Goal: Task Accomplishment & Management: Use online tool/utility

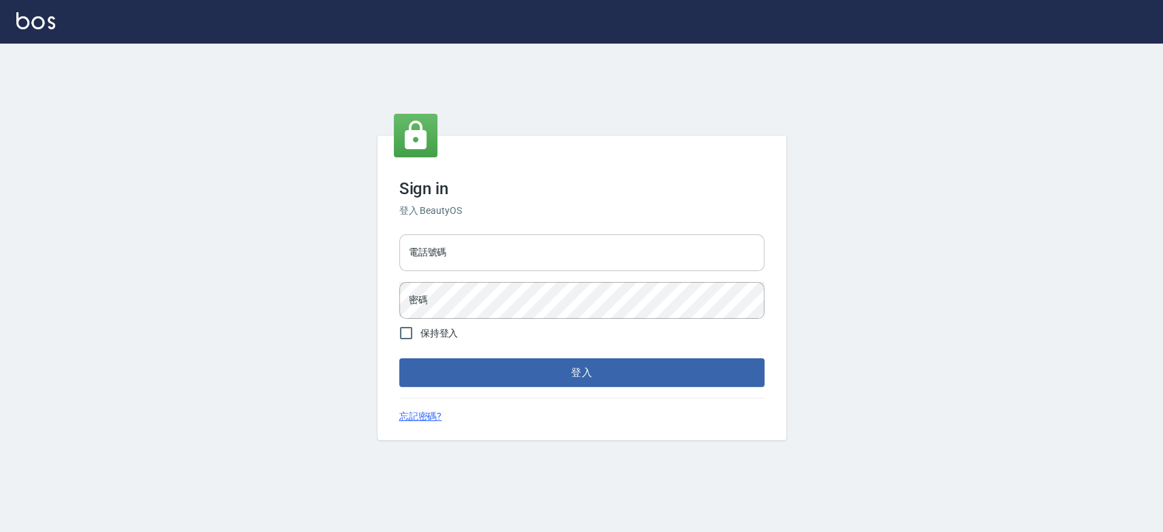
drag, startPoint x: 0, startPoint y: 0, endPoint x: 474, endPoint y: 255, distance: 538.3
click at [474, 255] on input "電話號碼" at bounding box center [581, 252] width 365 height 37
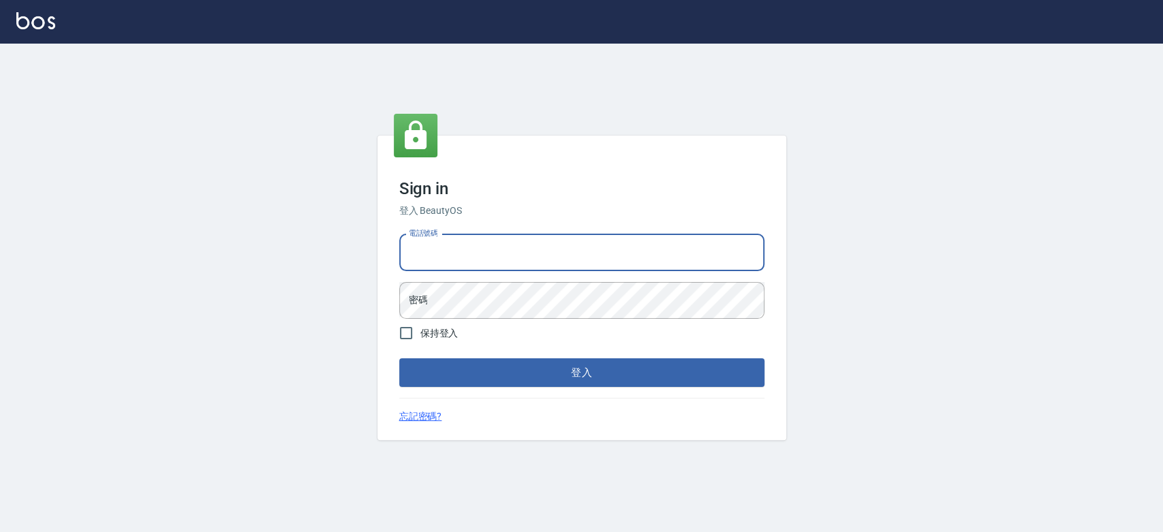
type input "0921342116"
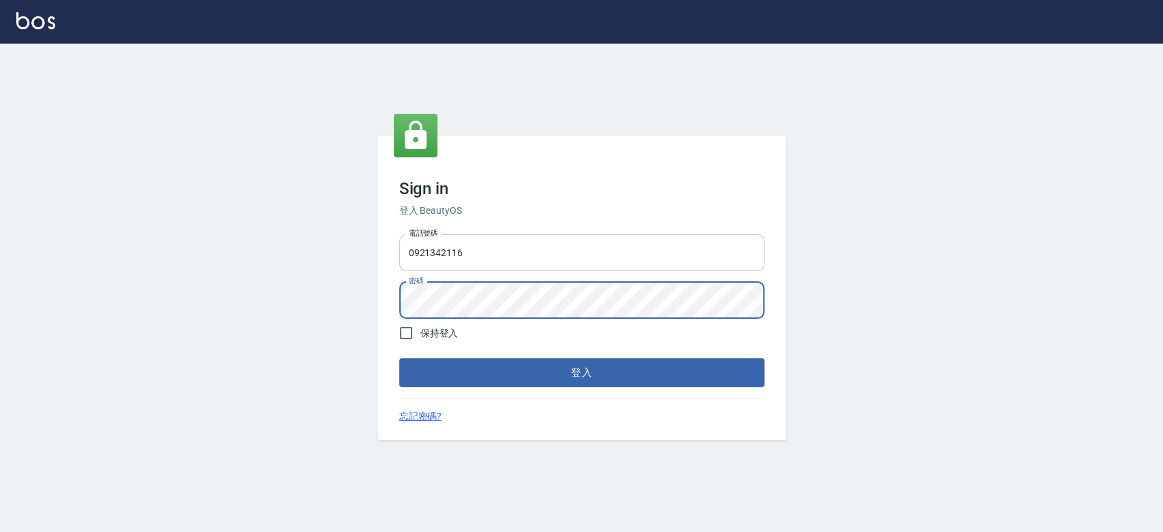
click at [399, 358] on button "登入" at bounding box center [581, 372] width 365 height 29
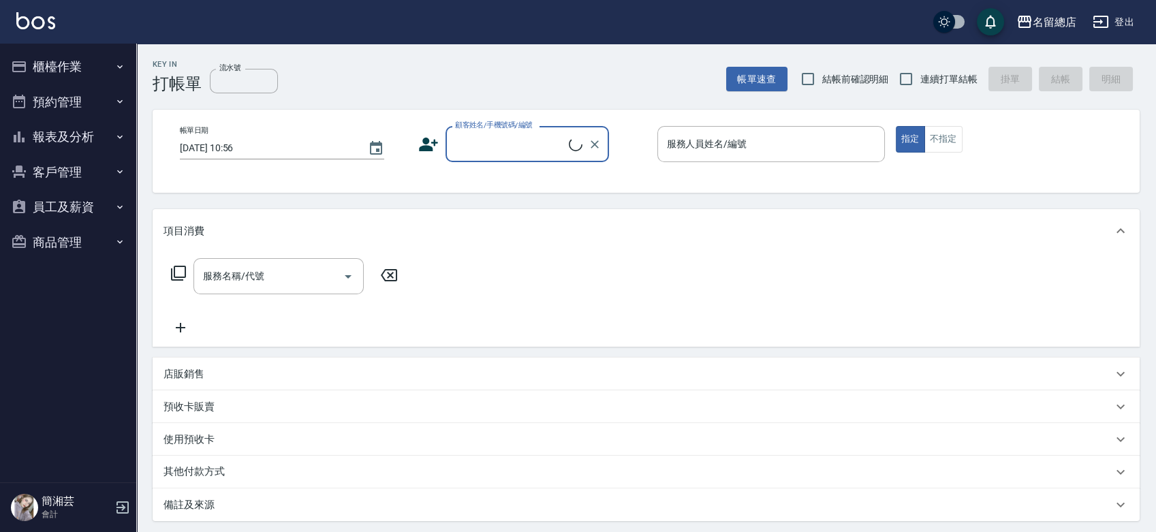
click at [52, 70] on button "櫃檯作業" at bounding box center [67, 66] width 125 height 35
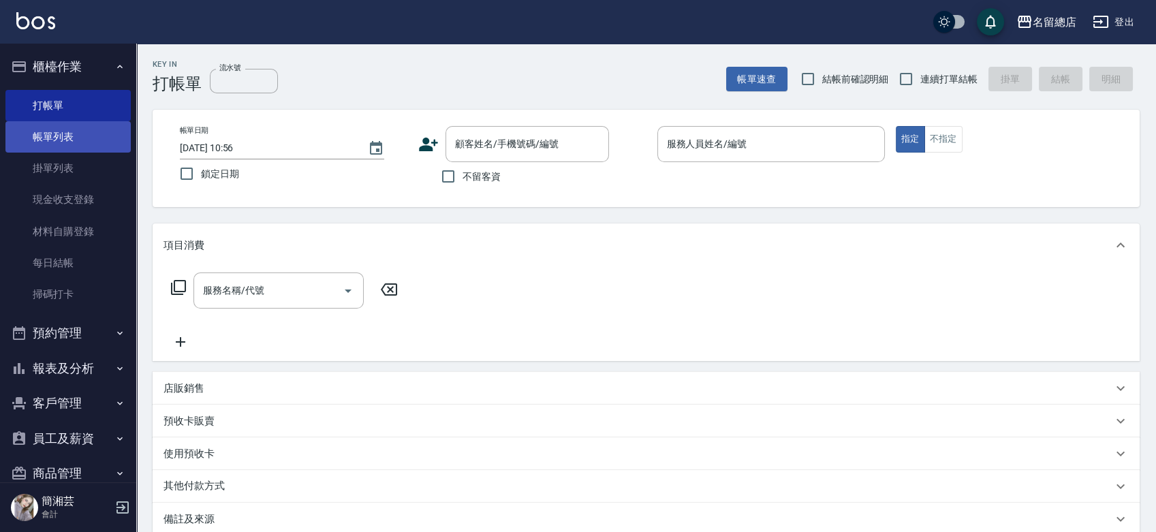
click at [71, 132] on link "帳單列表" at bounding box center [67, 136] width 125 height 31
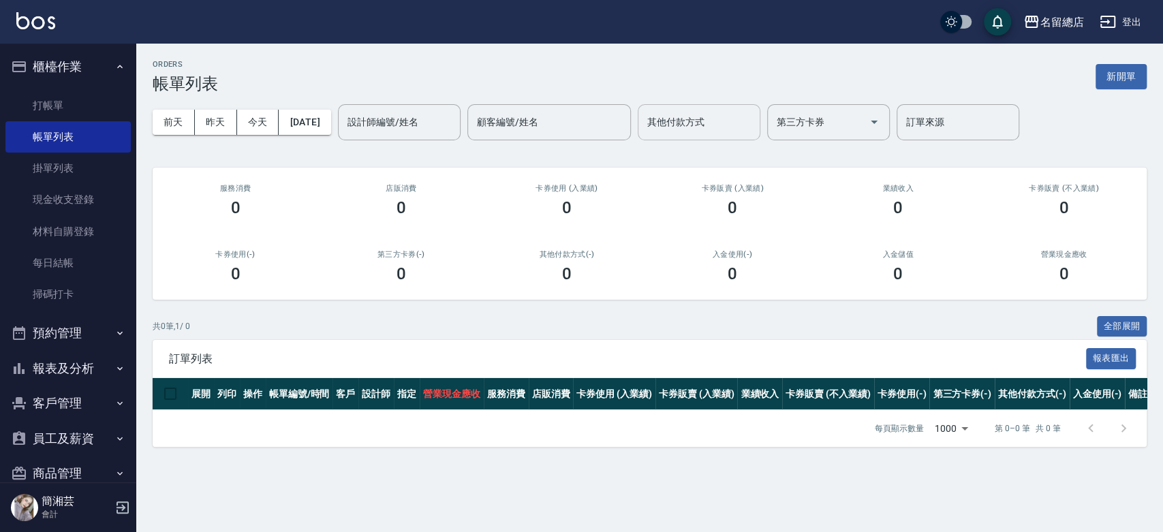
click at [730, 129] on input "其他付款方式" at bounding box center [699, 122] width 110 height 24
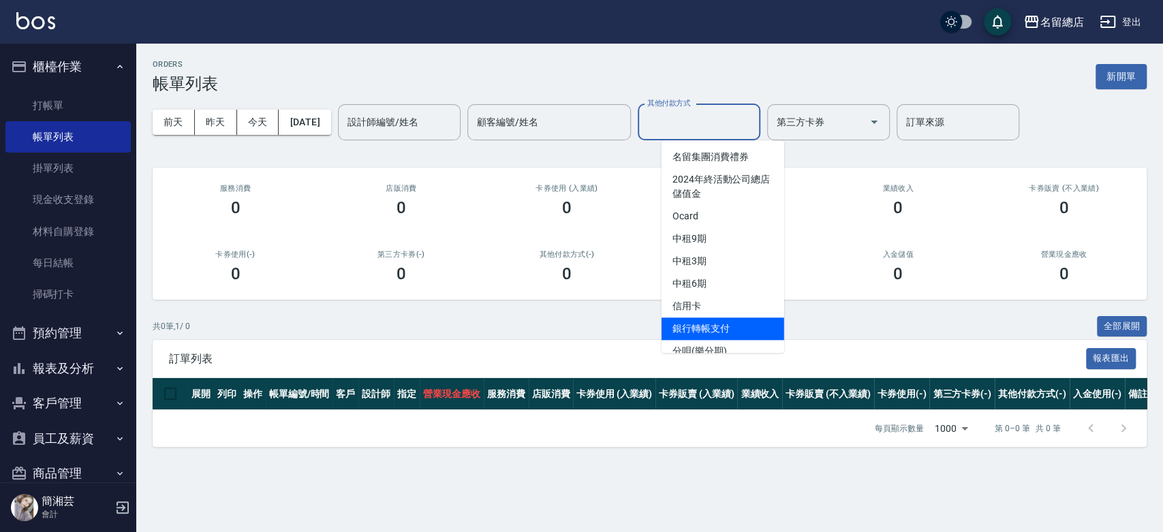
click at [716, 324] on span "銀行轉帳支付" at bounding box center [722, 328] width 123 height 22
type input "銀行轉帳支付"
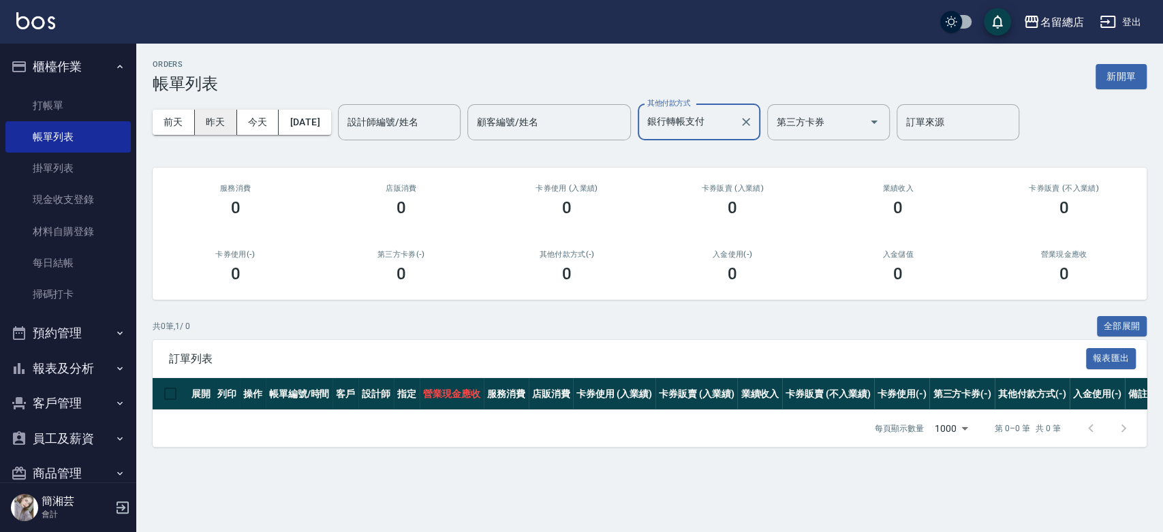
click at [231, 124] on button "昨天" at bounding box center [216, 122] width 42 height 25
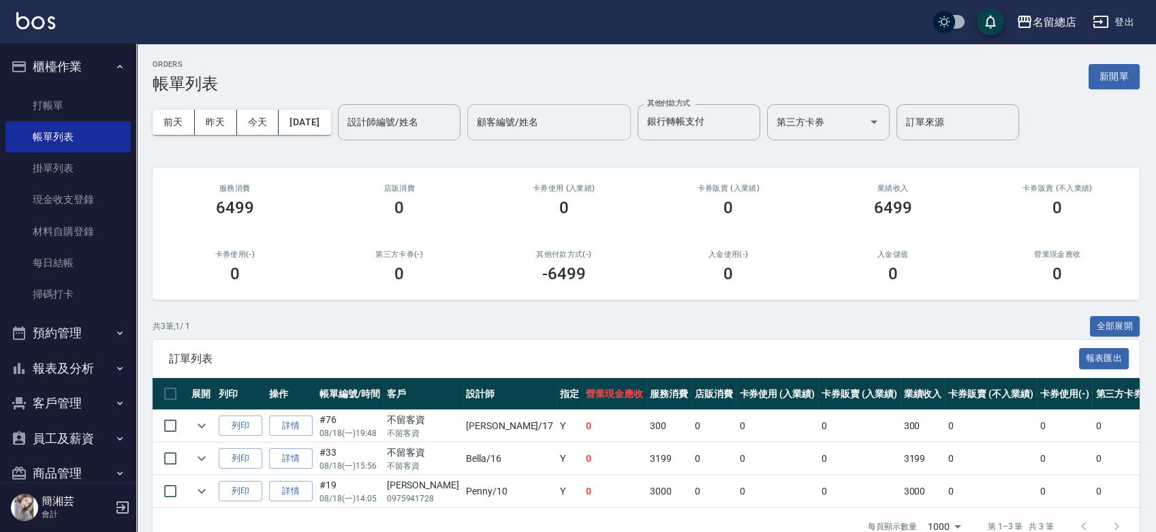
click at [554, 123] on input "顧客編號/姓名" at bounding box center [548, 122] width 151 height 24
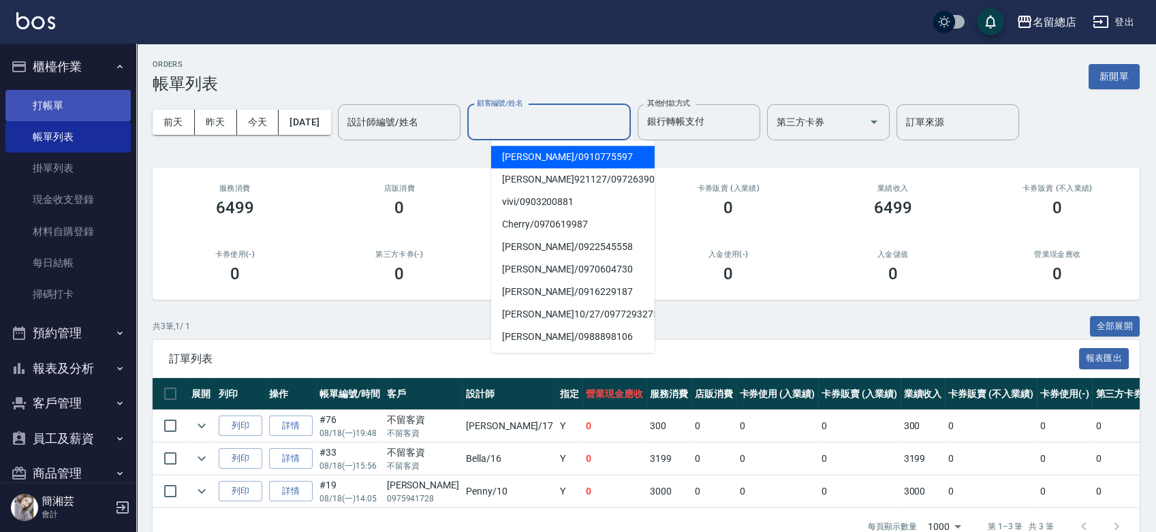
click at [49, 99] on link "打帳單" at bounding box center [67, 105] width 125 height 31
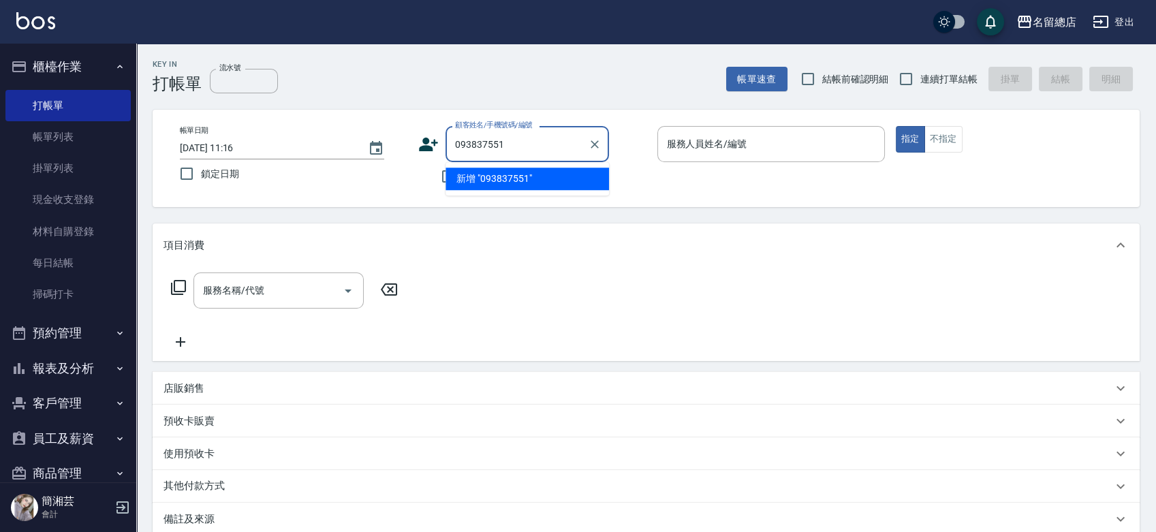
type input "0938375516"
click at [593, 142] on icon "Clear" at bounding box center [595, 144] width 8 height 8
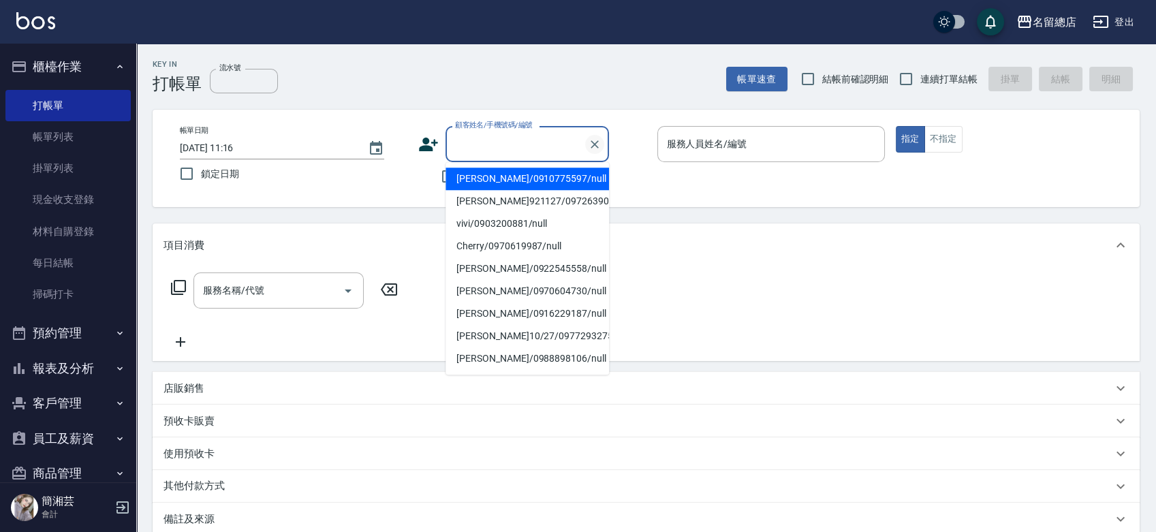
click at [594, 143] on icon "Clear" at bounding box center [595, 144] width 8 height 8
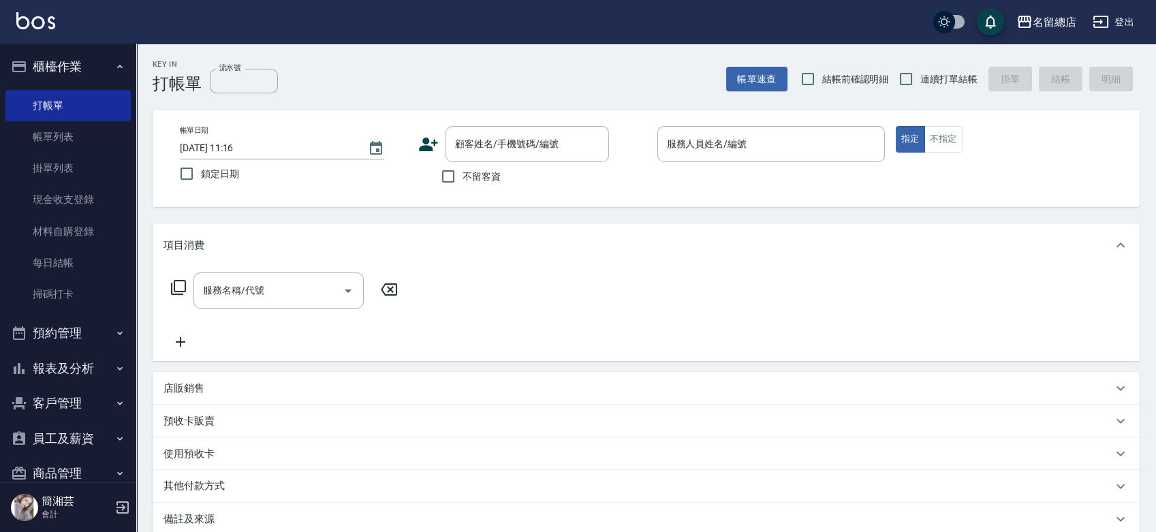
click at [1026, 164] on div "帳單日期 2025/08/19 11:16 鎖定日期 顧客姓名/手機號碼/編號 顧客姓名/手機號碼/編號 不留客資 服務人員姓名/編號 服務人員姓名/編號 指…" at bounding box center [646, 158] width 954 height 65
click at [956, 91] on label "連續打單結帳" at bounding box center [935, 79] width 86 height 29
click at [920, 91] on input "連續打單結帳" at bounding box center [906, 79] width 29 height 29
checkbox input "true"
click at [860, 206] on div "帳單日期 2025/08/19 11:16 鎖定日期 顧客姓名/手機號碼/編號 顧客姓名/手機號碼/編號 不留客資 服務人員姓名/編號 服務人員姓名/編號 指…" at bounding box center [646, 158] width 987 height 97
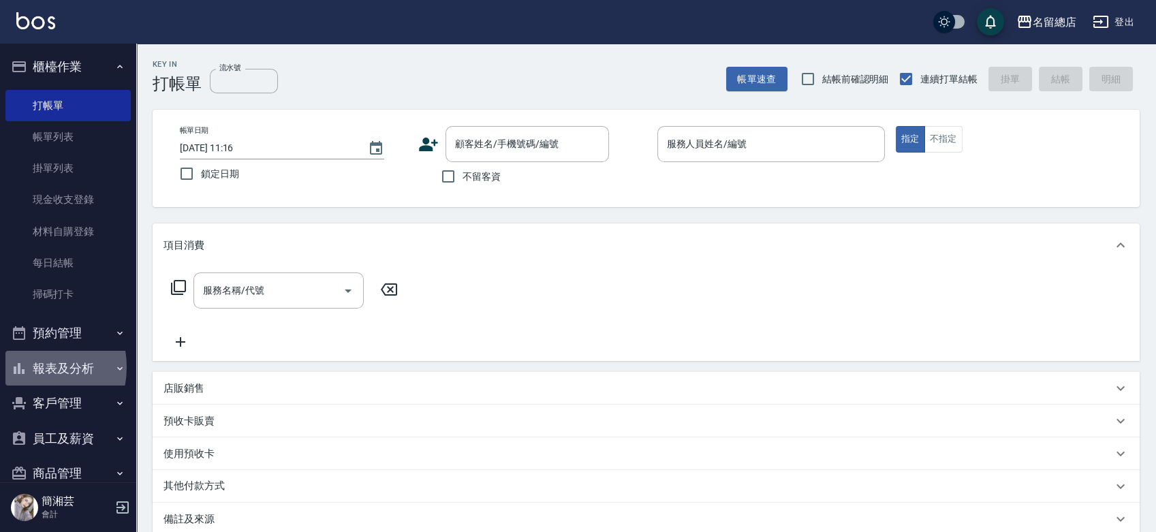
click at [25, 367] on icon "button" at bounding box center [19, 368] width 16 height 16
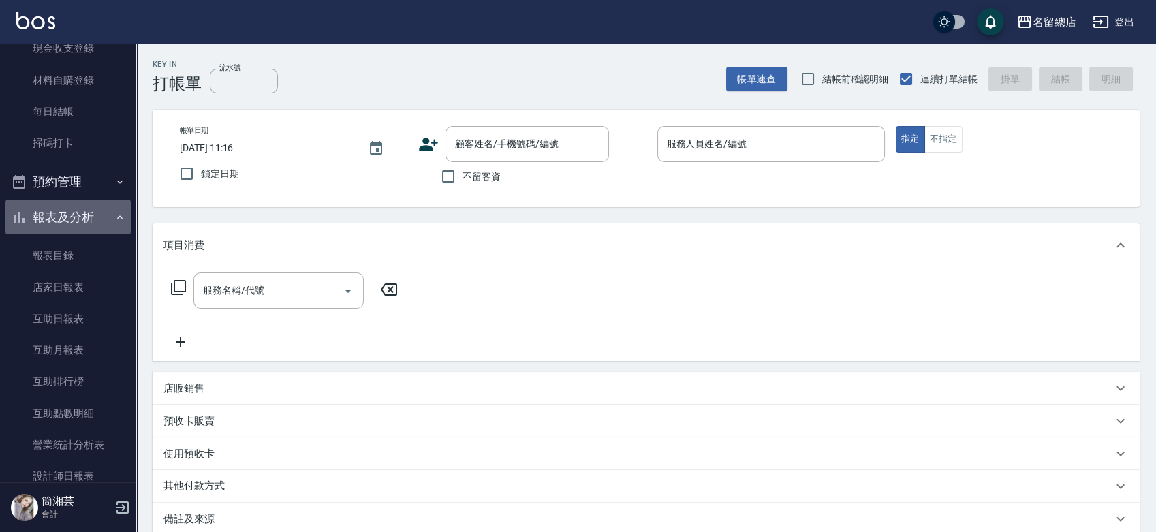
click at [93, 217] on button "報表及分析" at bounding box center [67, 217] width 125 height 35
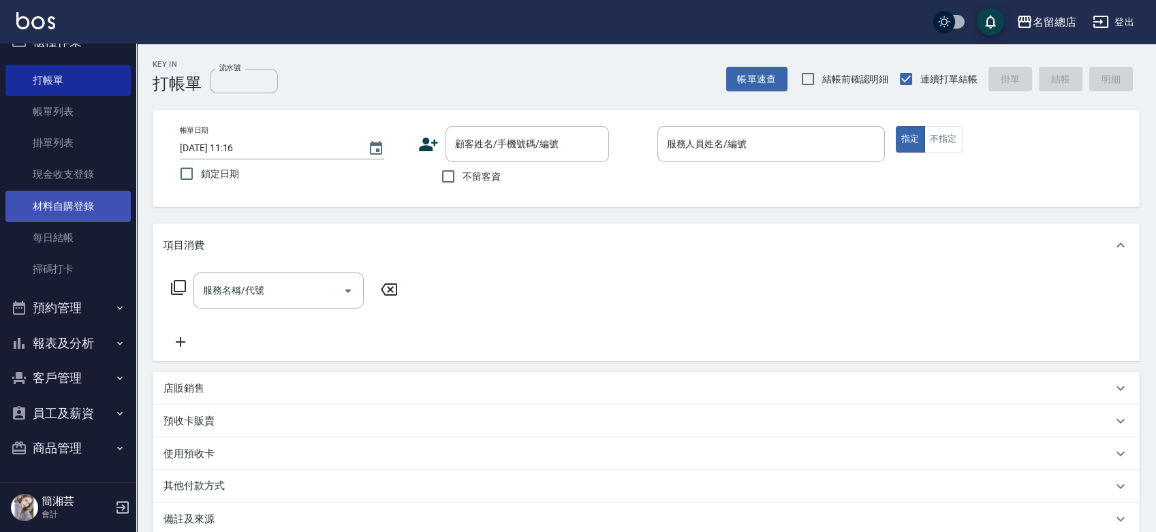
scroll to position [25, 0]
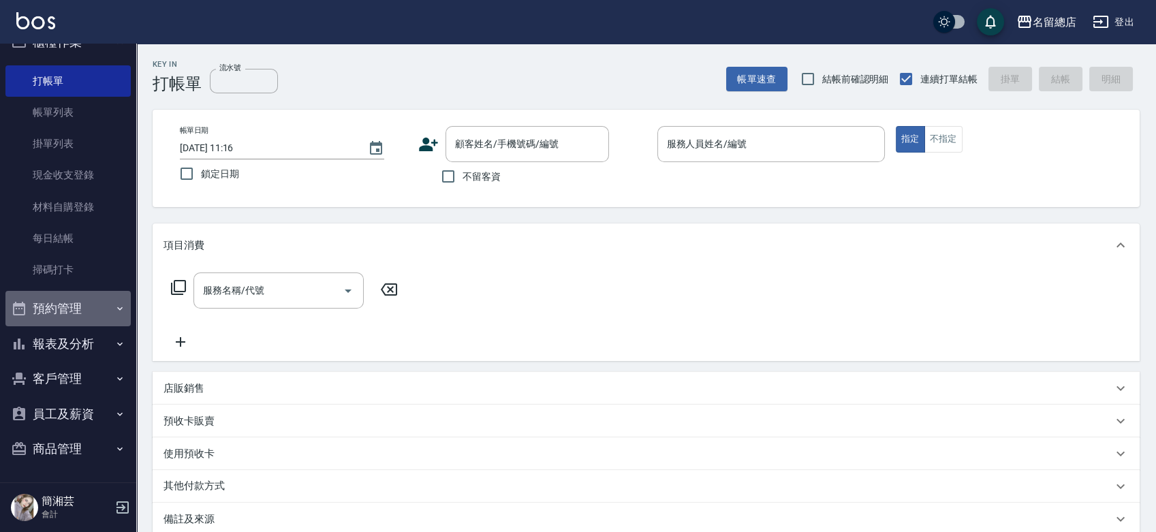
click at [93, 298] on button "預約管理" at bounding box center [67, 308] width 125 height 35
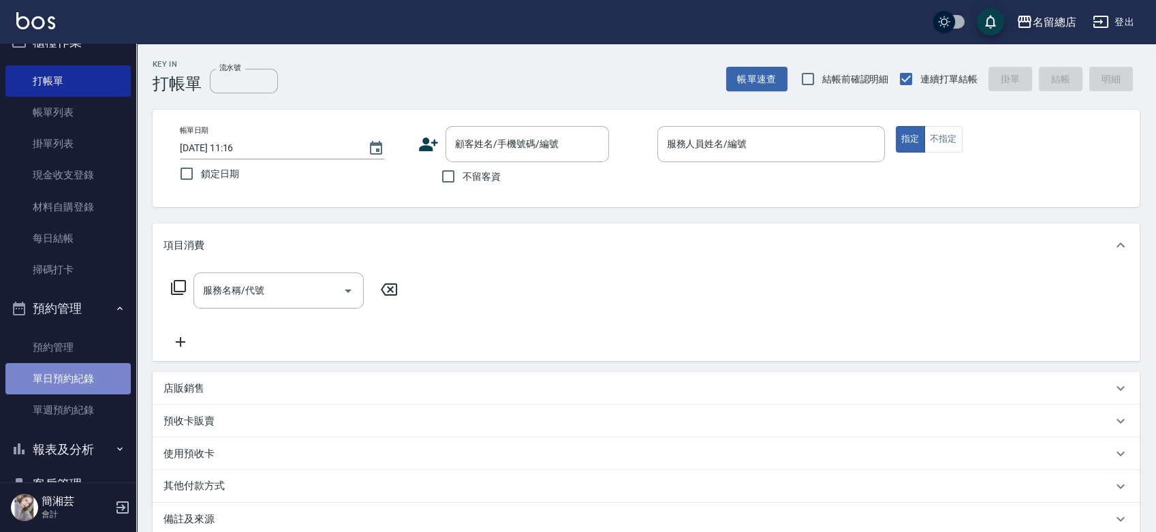
click at [80, 379] on link "單日預約紀錄" at bounding box center [67, 378] width 125 height 31
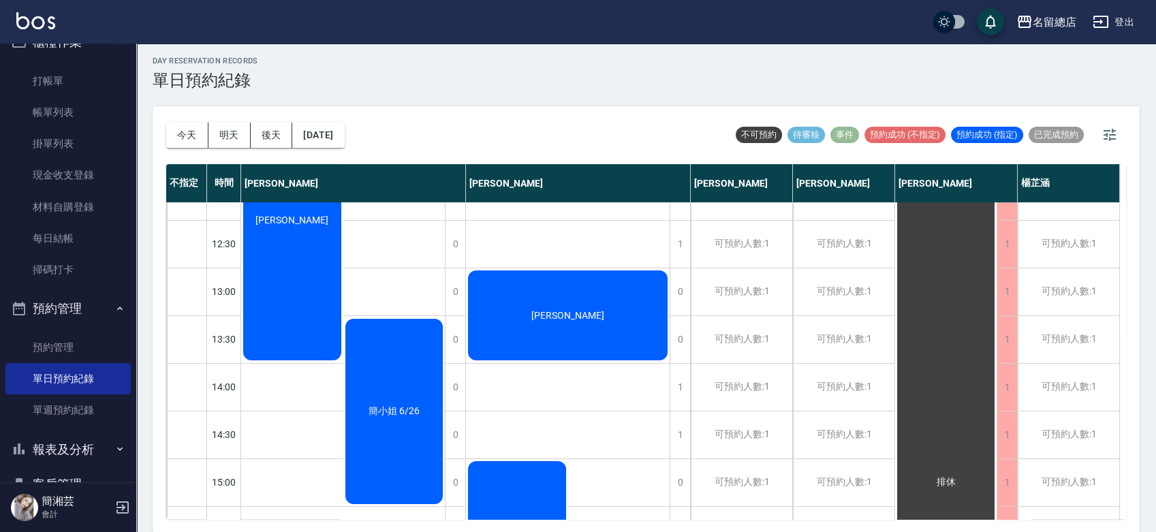
scroll to position [146, 0]
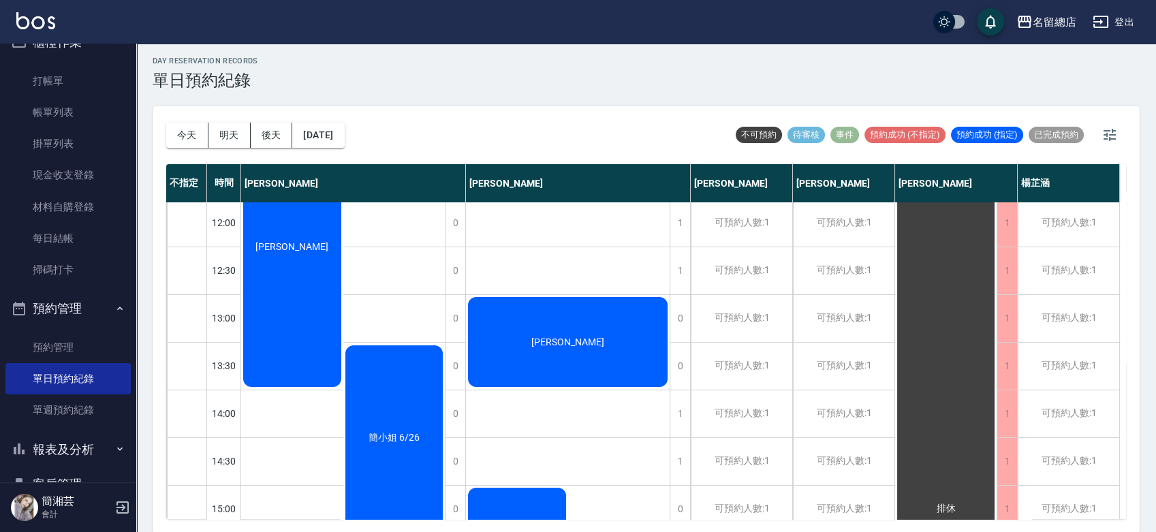
click at [293, 300] on div "林憶君" at bounding box center [292, 246] width 102 height 285
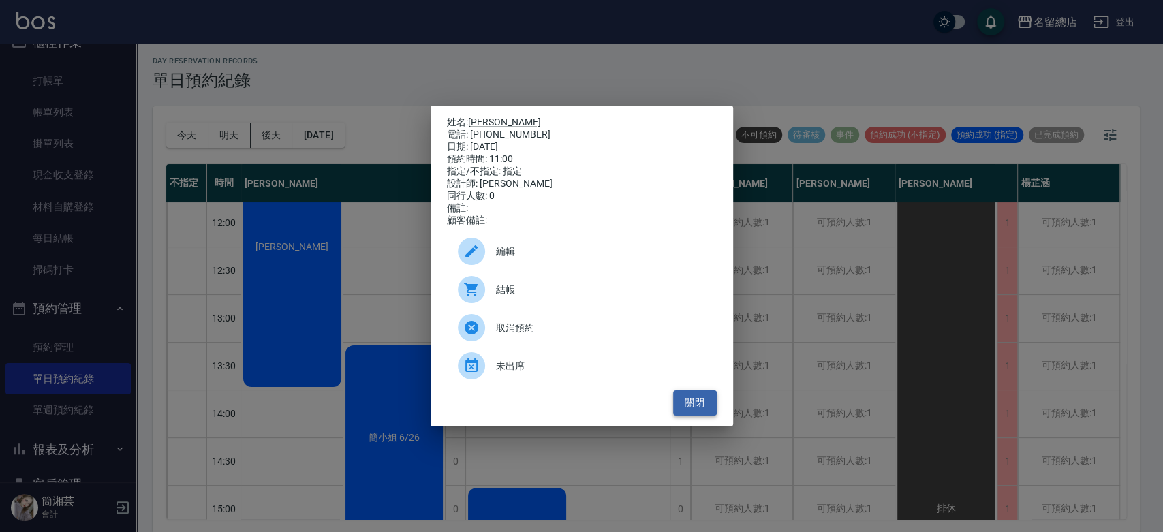
click at [698, 411] on button "關閉" at bounding box center [695, 402] width 44 height 25
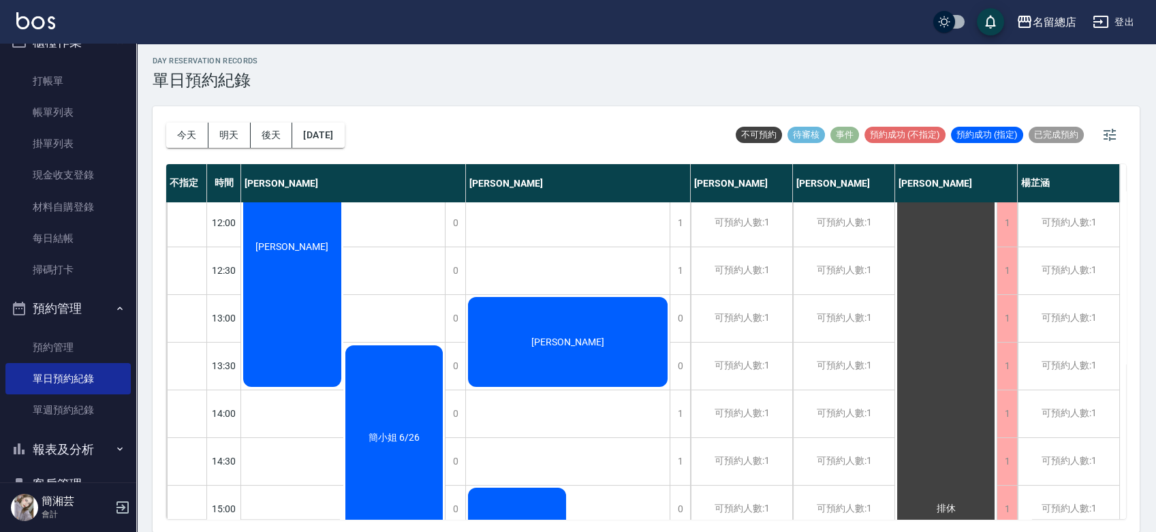
click at [427, 418] on div "簡小姐 6/26" at bounding box center [394, 437] width 102 height 189
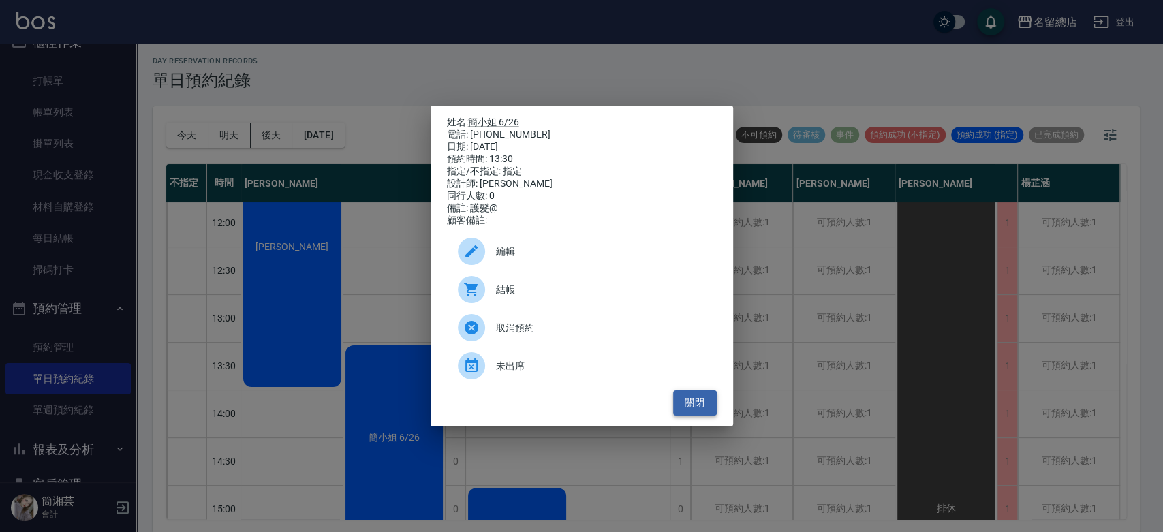
click at [697, 403] on button "關閉" at bounding box center [695, 402] width 44 height 25
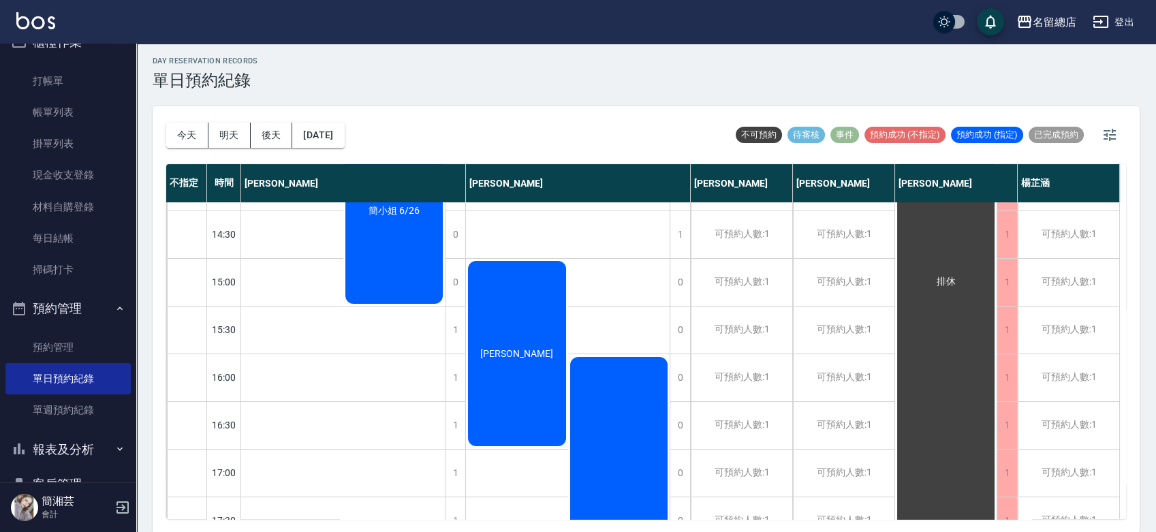
scroll to position [600, 0]
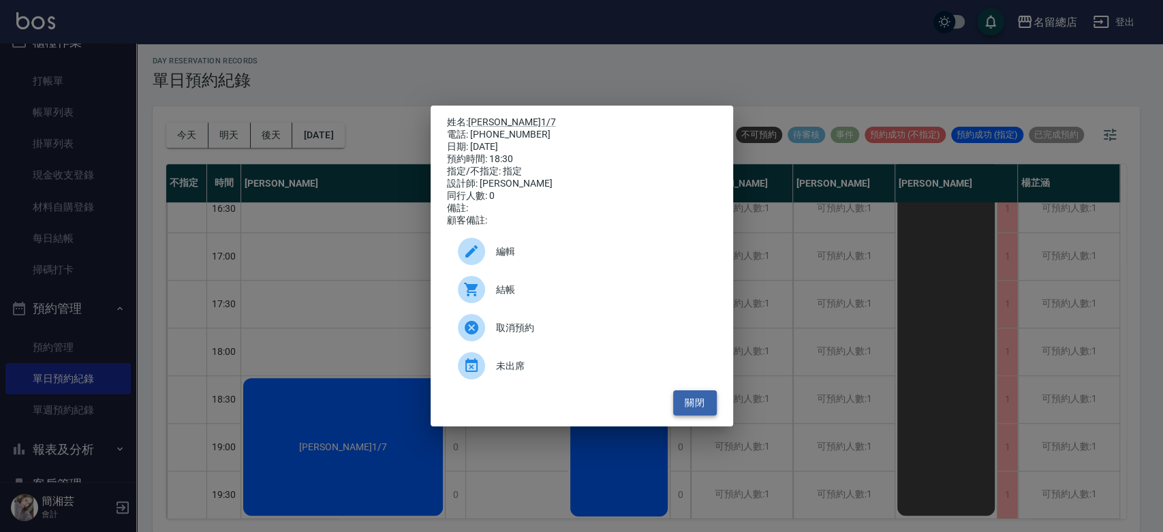
click at [706, 406] on button "關閉" at bounding box center [695, 402] width 44 height 25
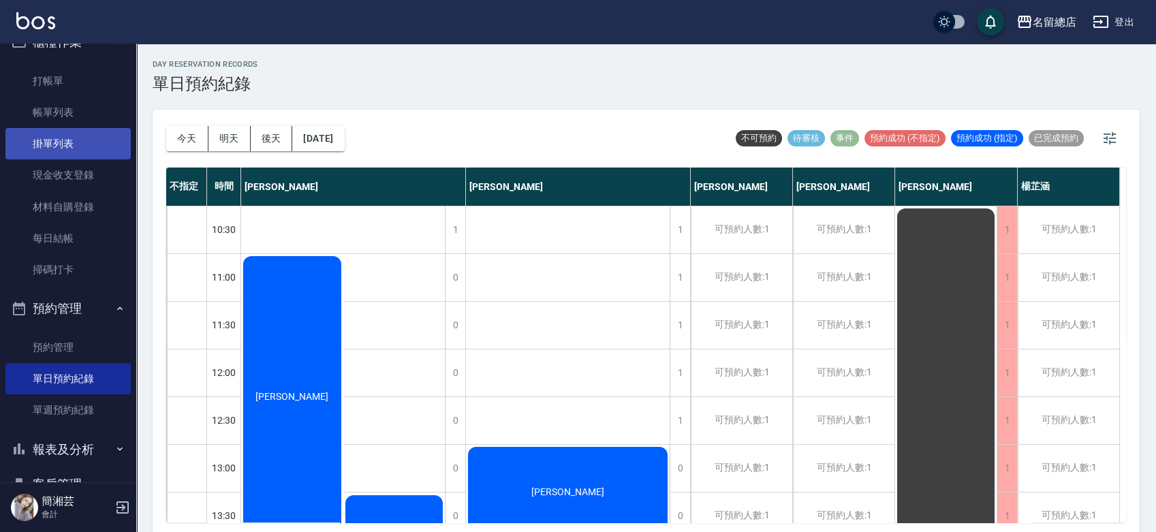
scroll to position [0, 0]
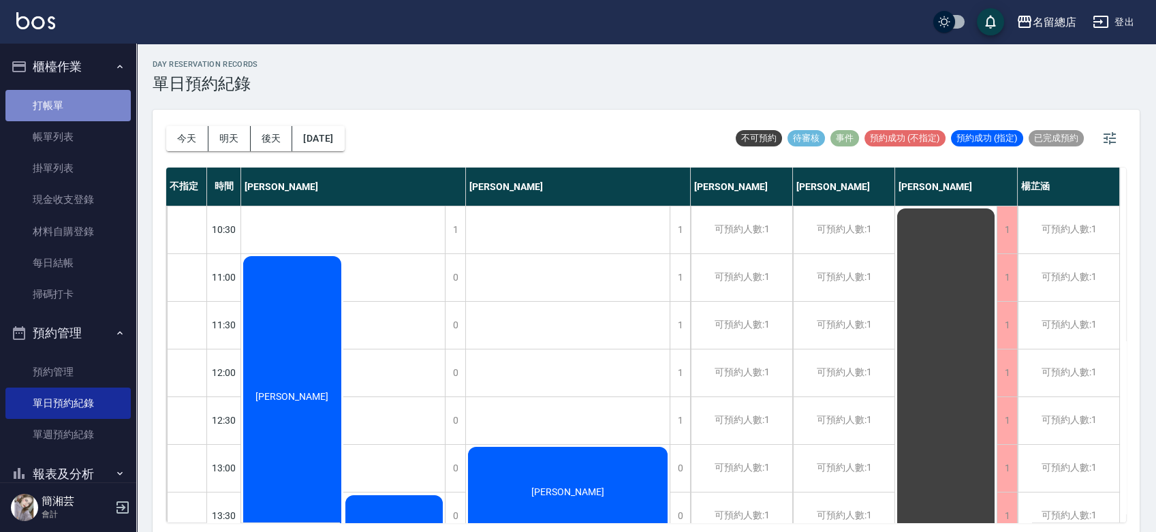
click at [72, 100] on link "打帳單" at bounding box center [67, 105] width 125 height 31
